Goal: Communication & Community: Answer question/provide support

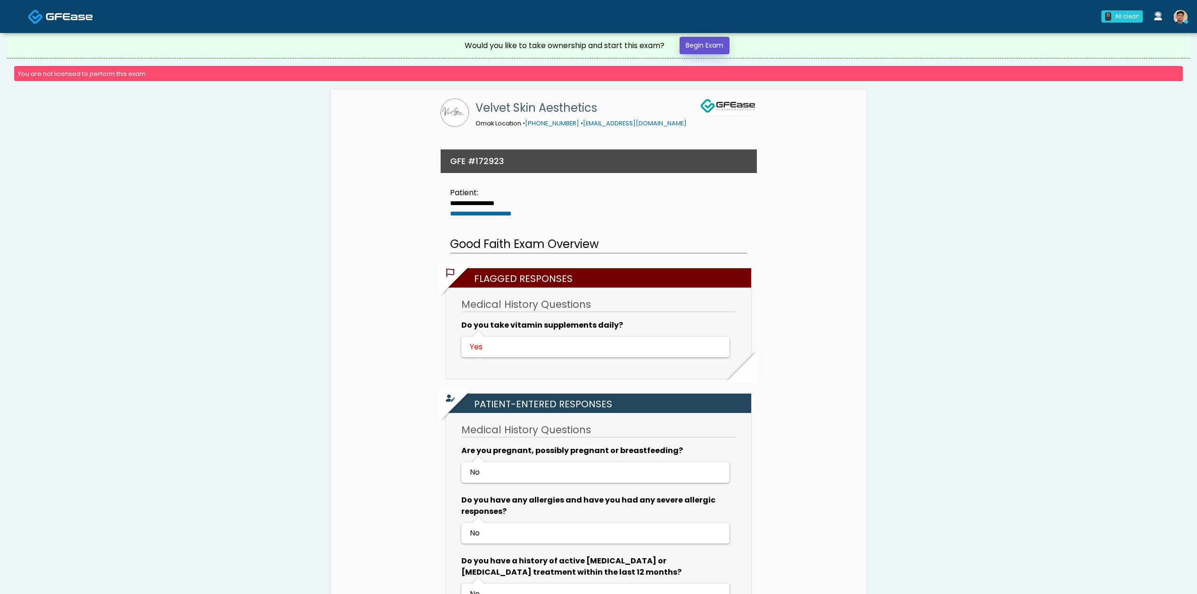
click at [708, 41] on link "Begin Exam" at bounding box center [705, 45] width 50 height 17
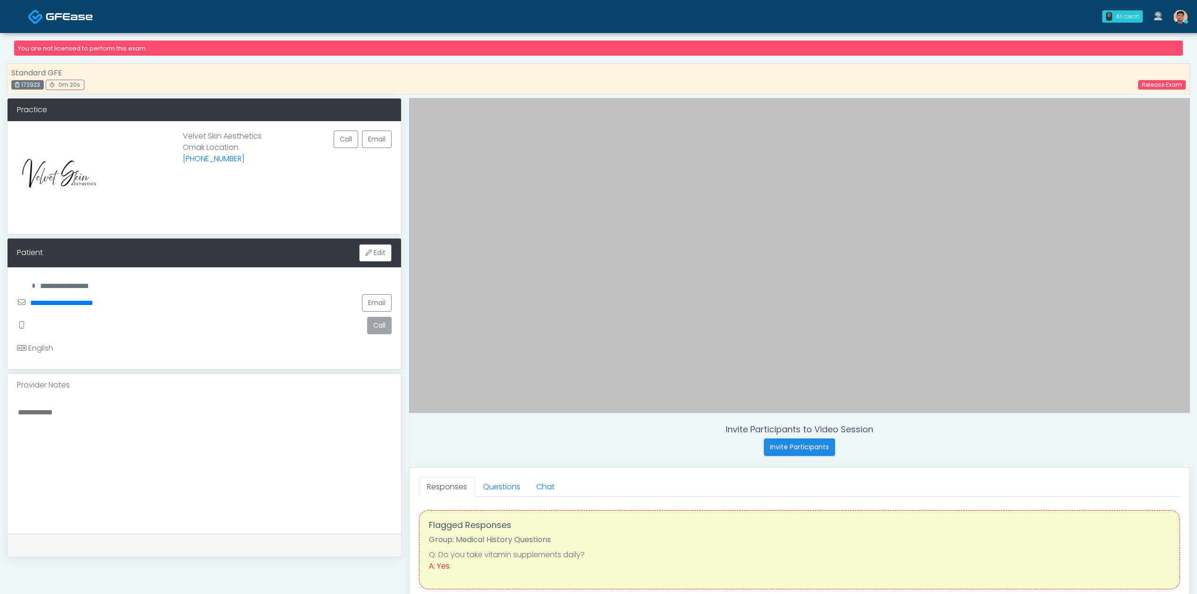
drag, startPoint x: 181, startPoint y: 136, endPoint x: 220, endPoint y: 140, distance: 38.4
click at [220, 140] on p "Velvet Skin Aesthetics Omak Location (509) 740-9741" at bounding box center [222, 174] width 79 height 86
copy p "Velvet Skin"
click at [799, 446] on button "Invite Participants" at bounding box center [799, 446] width 71 height 17
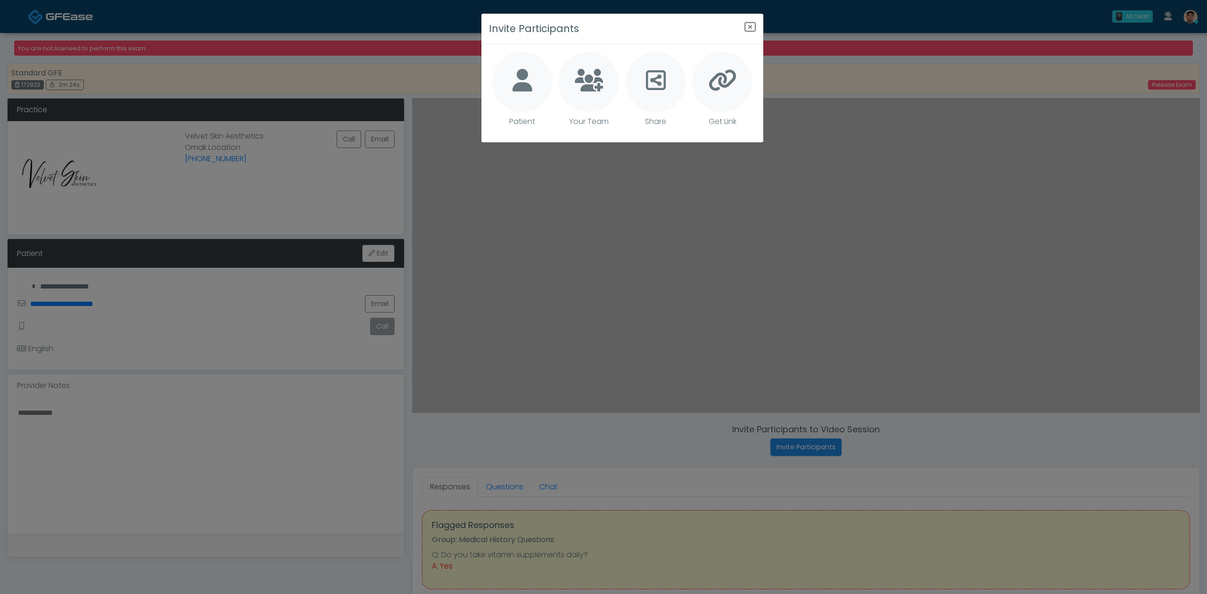
click at [529, 88] on icon at bounding box center [522, 80] width 20 height 23
type textarea "**********"
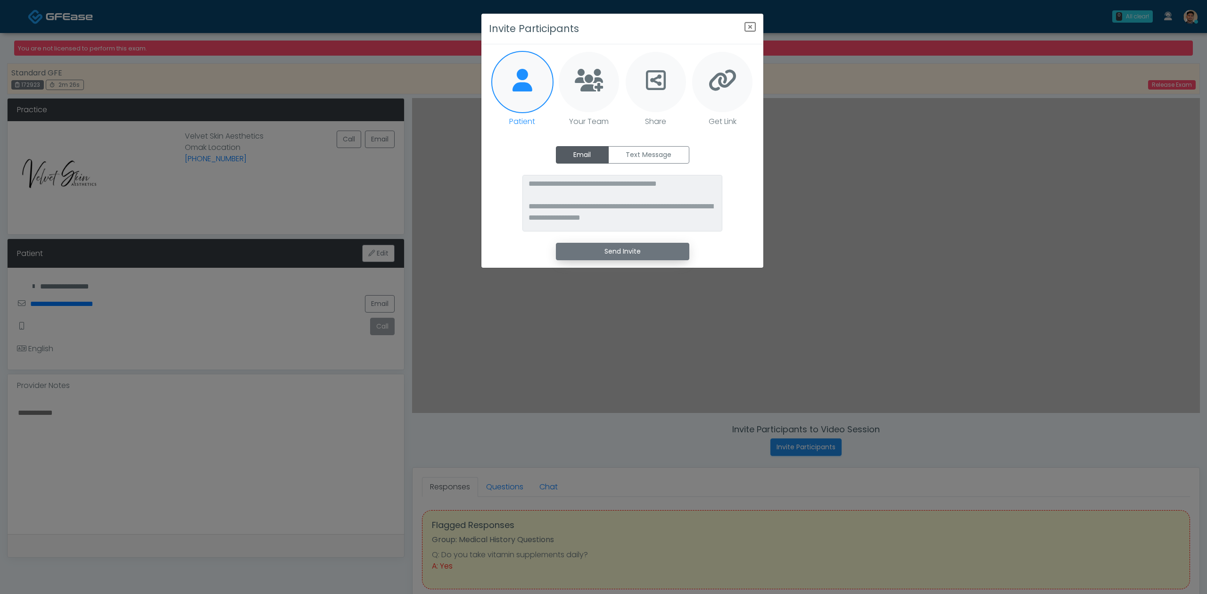
click at [618, 259] on button "Send Invite" at bounding box center [622, 251] width 133 height 17
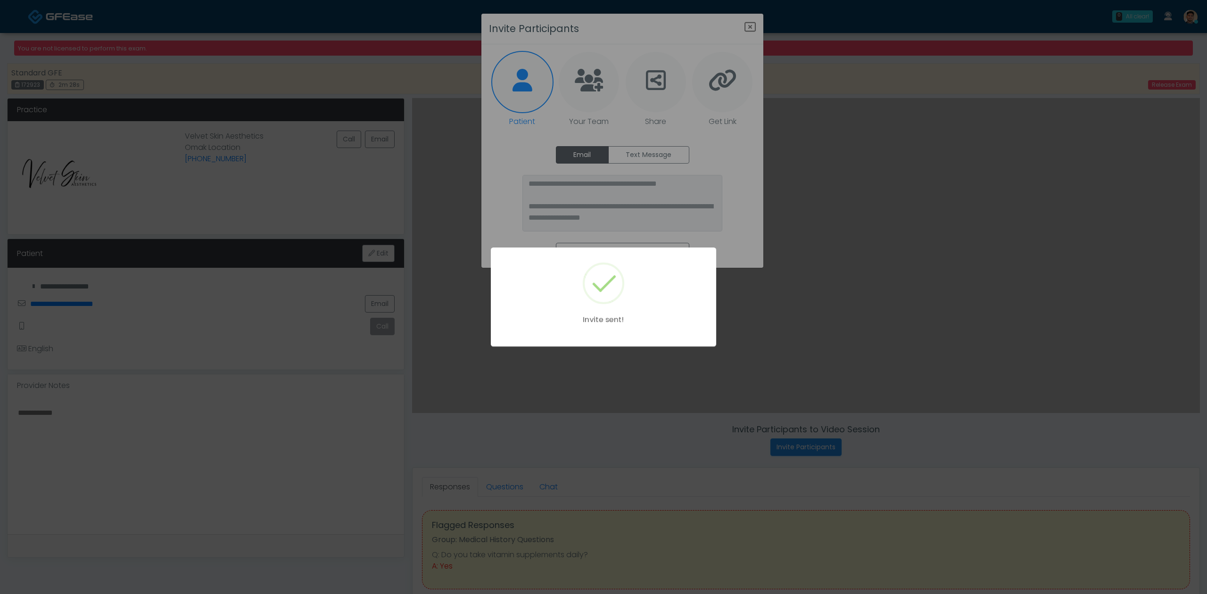
click at [968, 250] on body "0 All clear! All clear! Kristin Adams CA CO FL IA IL TX WI 2m 19s 23 0 Cynthia …" at bounding box center [603, 434] width 1207 height 869
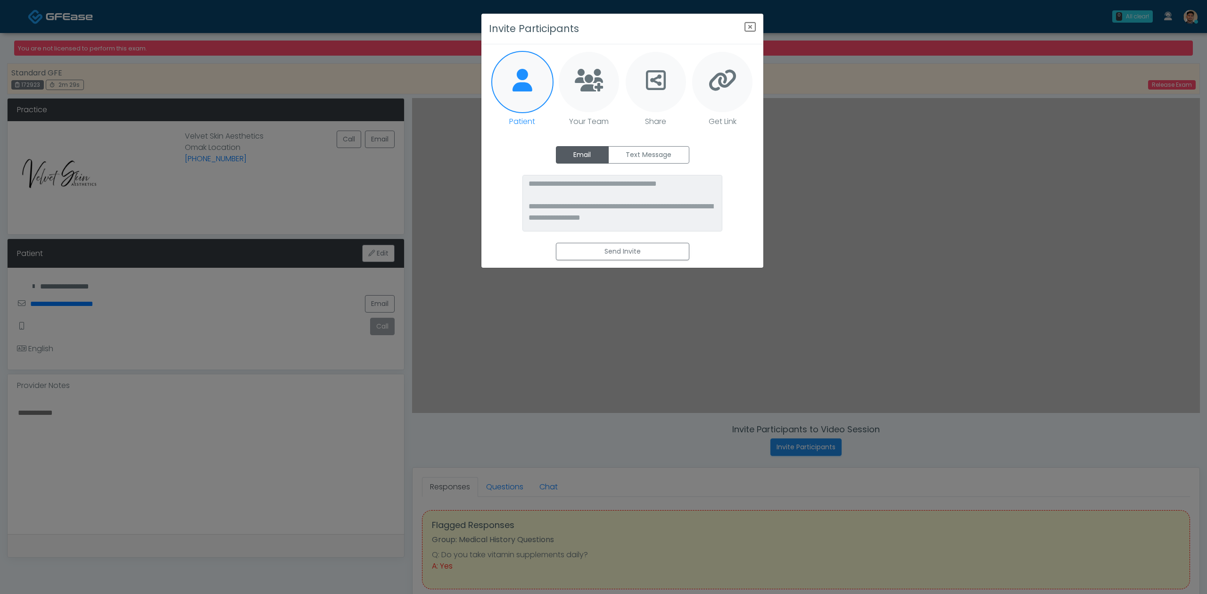
click at [968, 250] on div "**********" at bounding box center [603, 297] width 1207 height 594
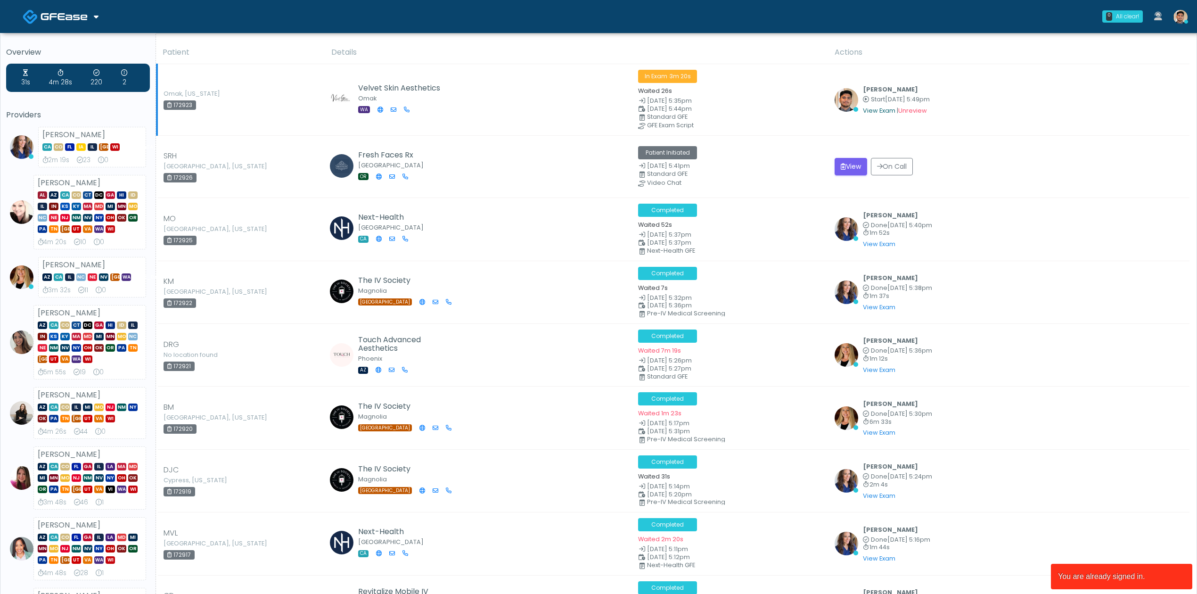
click at [879, 108] on link "View Exam" at bounding box center [879, 111] width 33 height 8
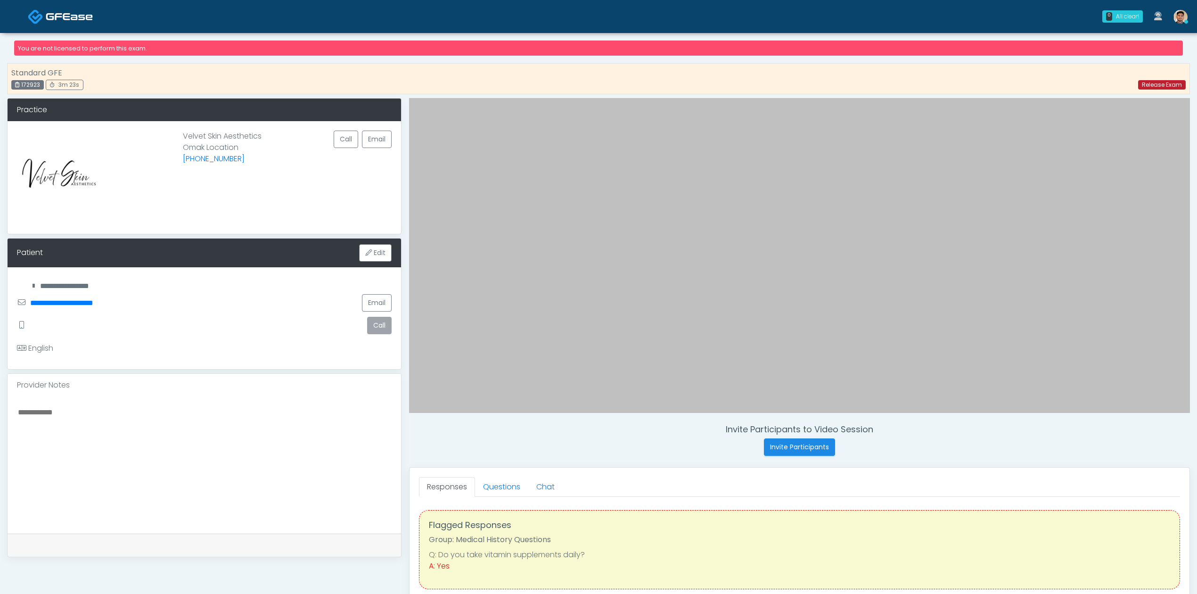
click at [1162, 87] on link "Release Exam" at bounding box center [1162, 84] width 48 height 9
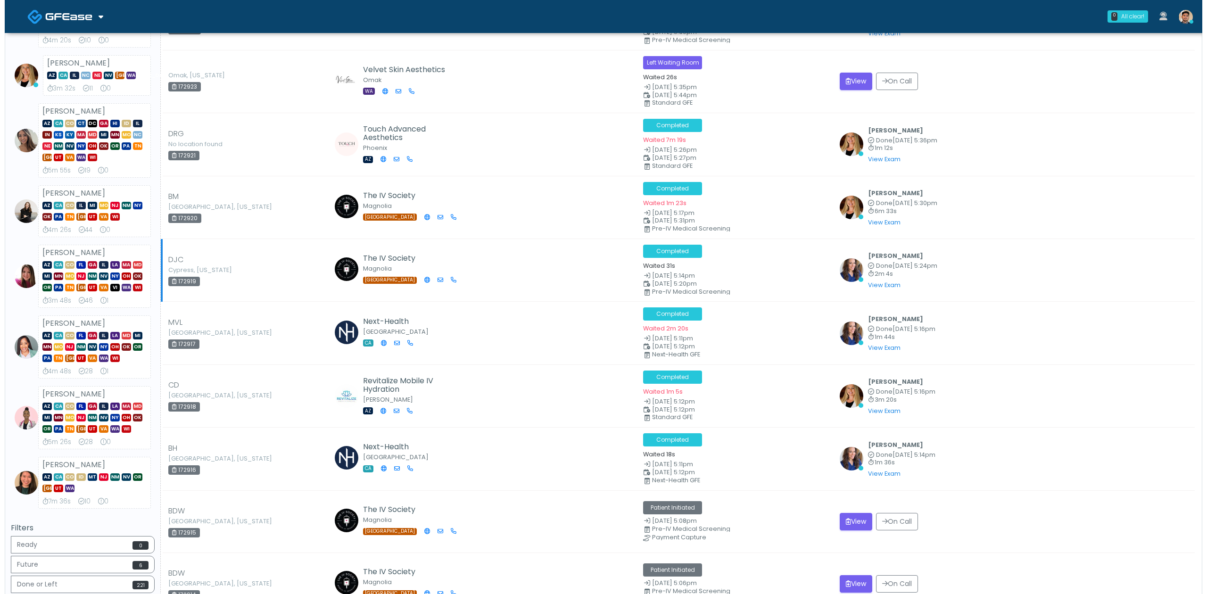
scroll to position [251, 0]
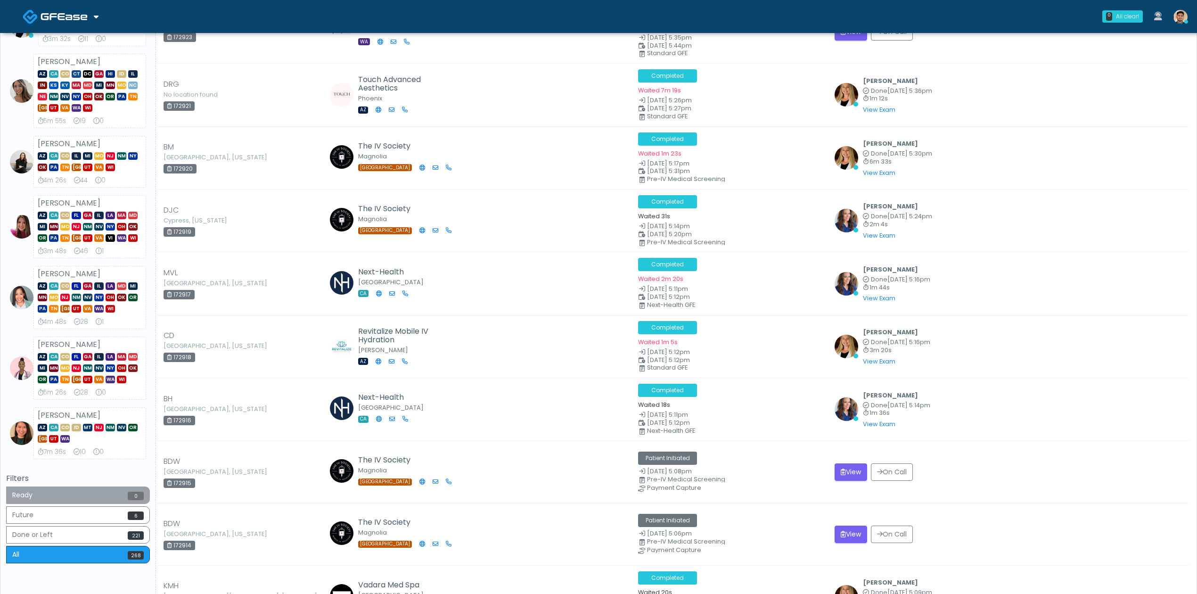
click at [63, 499] on button "Ready 0" at bounding box center [78, 494] width 144 height 17
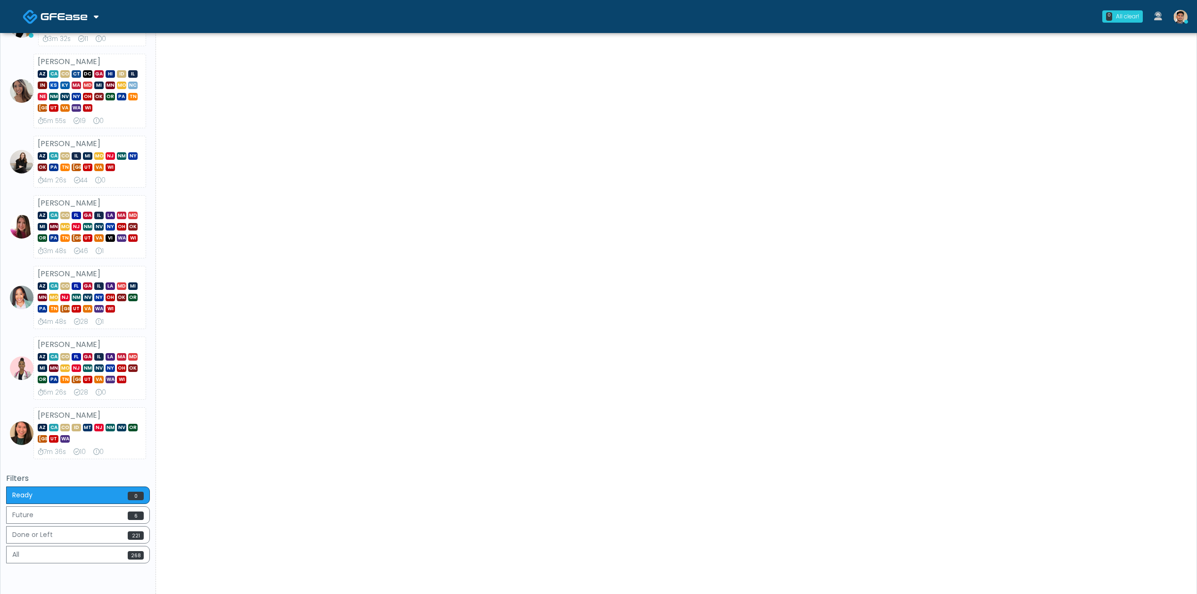
click at [645, 317] on div "Patient Details Actions" at bounding box center [673, 195] width 1034 height 811
click at [902, 174] on div "Patient Details Actions" at bounding box center [673, 195] width 1034 height 811
